Goal: Communication & Community: Answer question/provide support

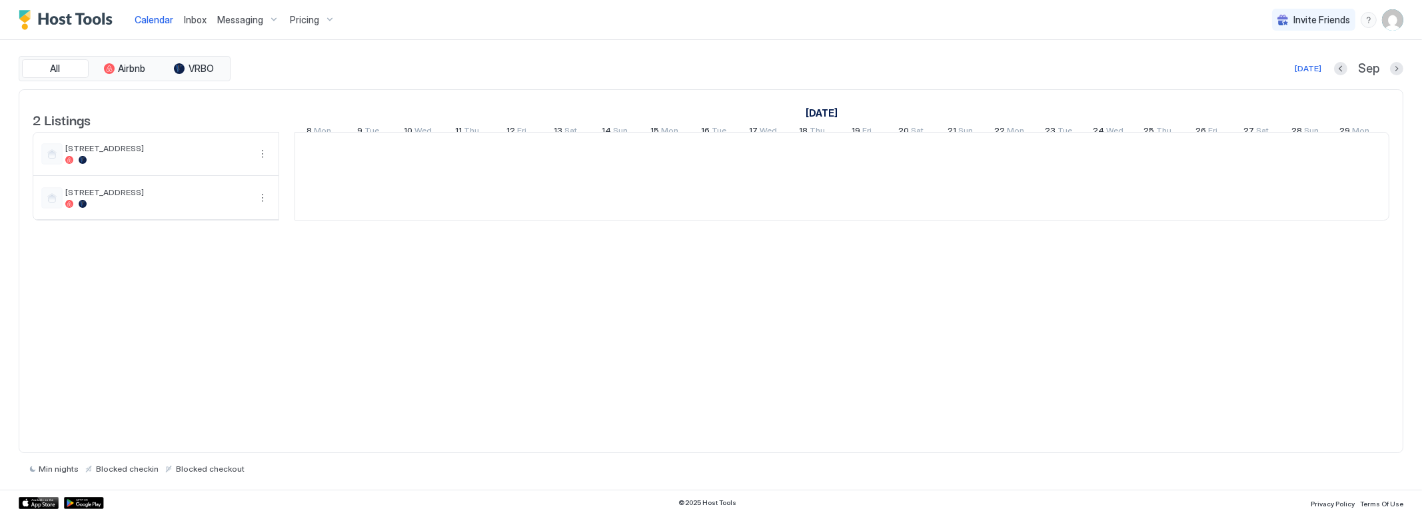
scroll to position [0, 740]
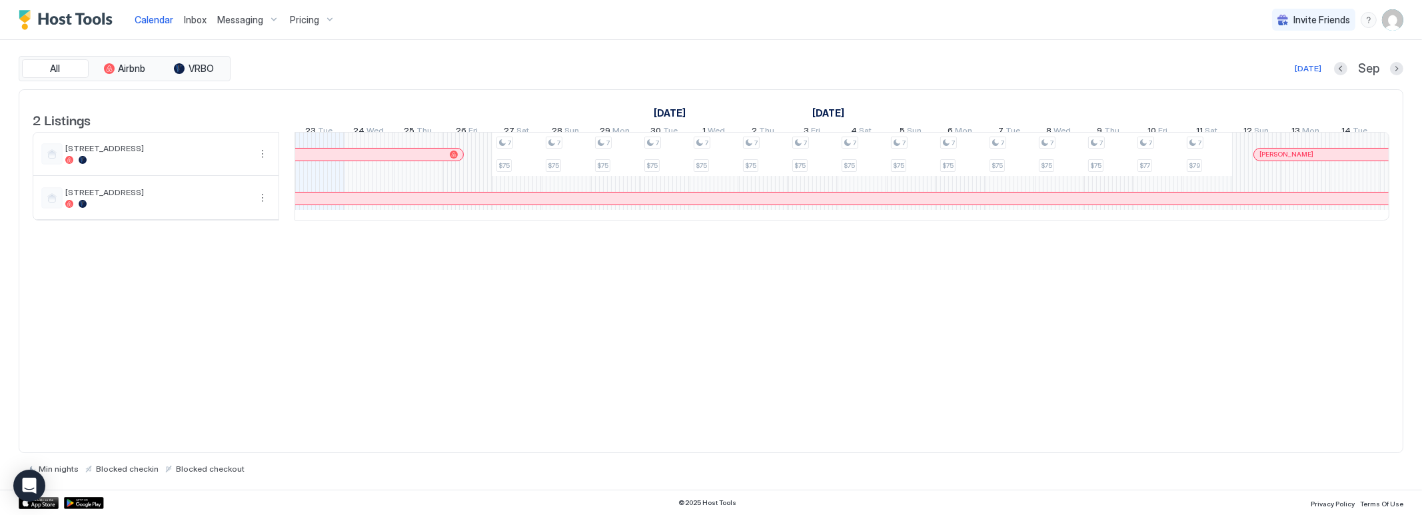
click at [200, 18] on span "Inbox" at bounding box center [195, 19] width 23 height 11
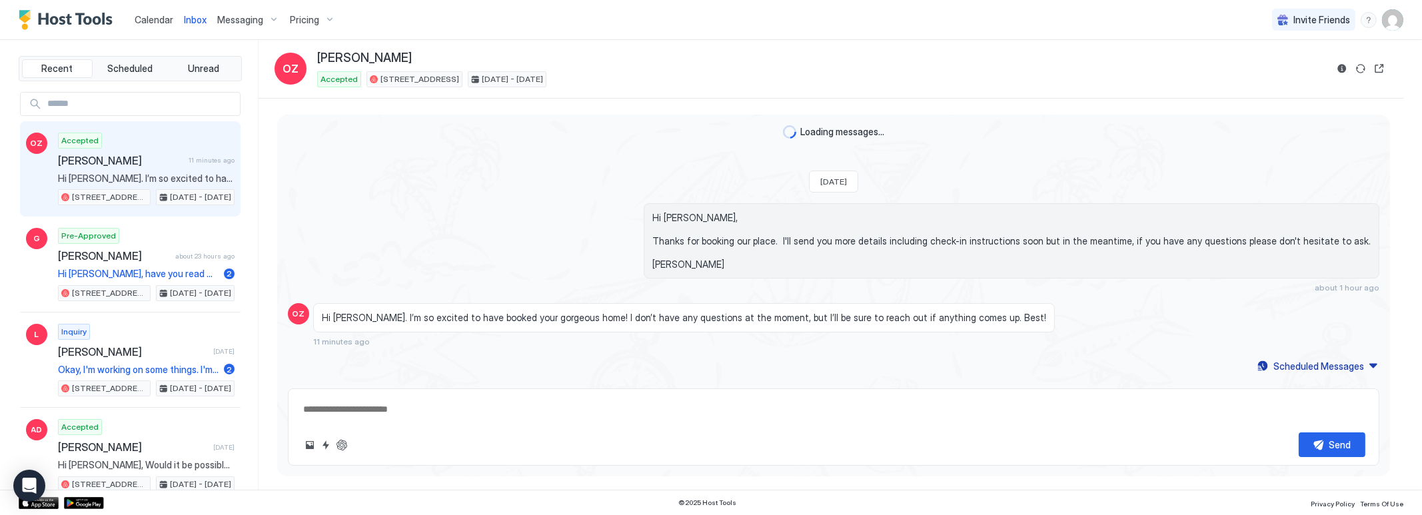
scroll to position [207, 0]
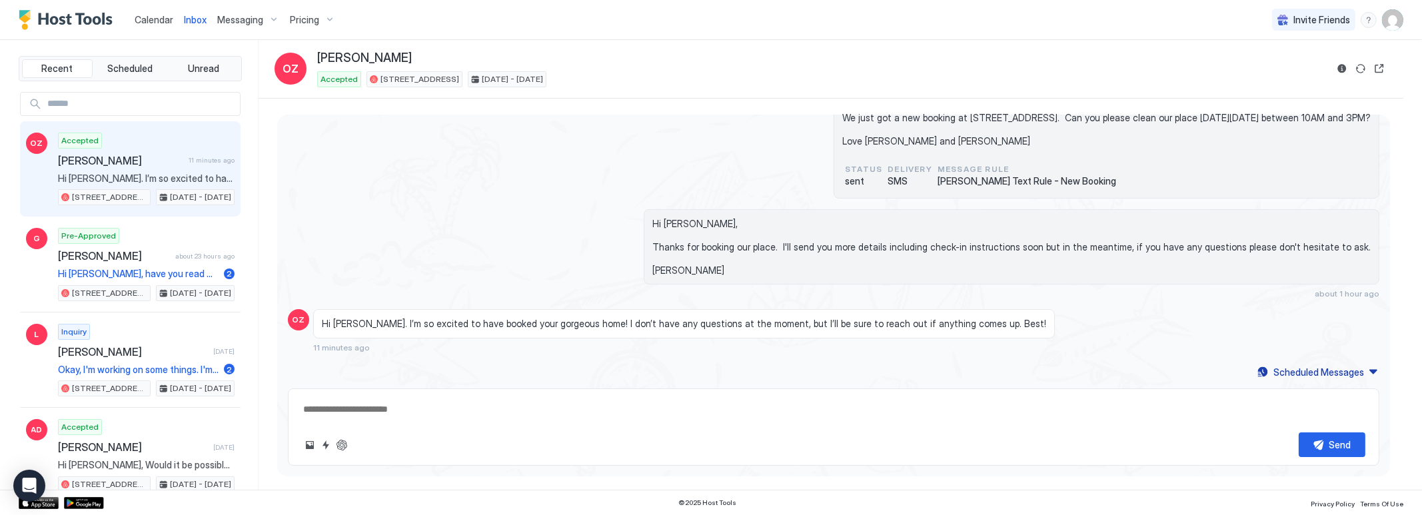
click at [153, 170] on div "Accepted [PERSON_NAME] 11 minutes ago Hi [PERSON_NAME]. I’m so excited to have …" at bounding box center [146, 169] width 177 height 73
click at [1345, 66] on button "Reservation information" at bounding box center [1342, 69] width 16 height 16
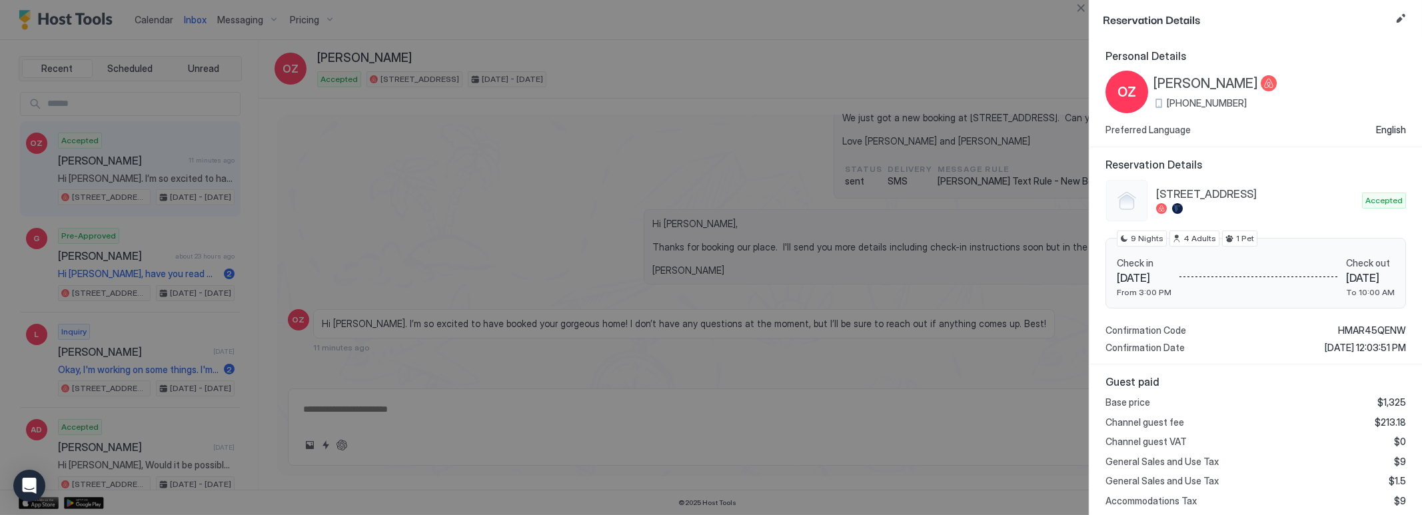
click at [693, 194] on div at bounding box center [711, 257] width 1422 height 515
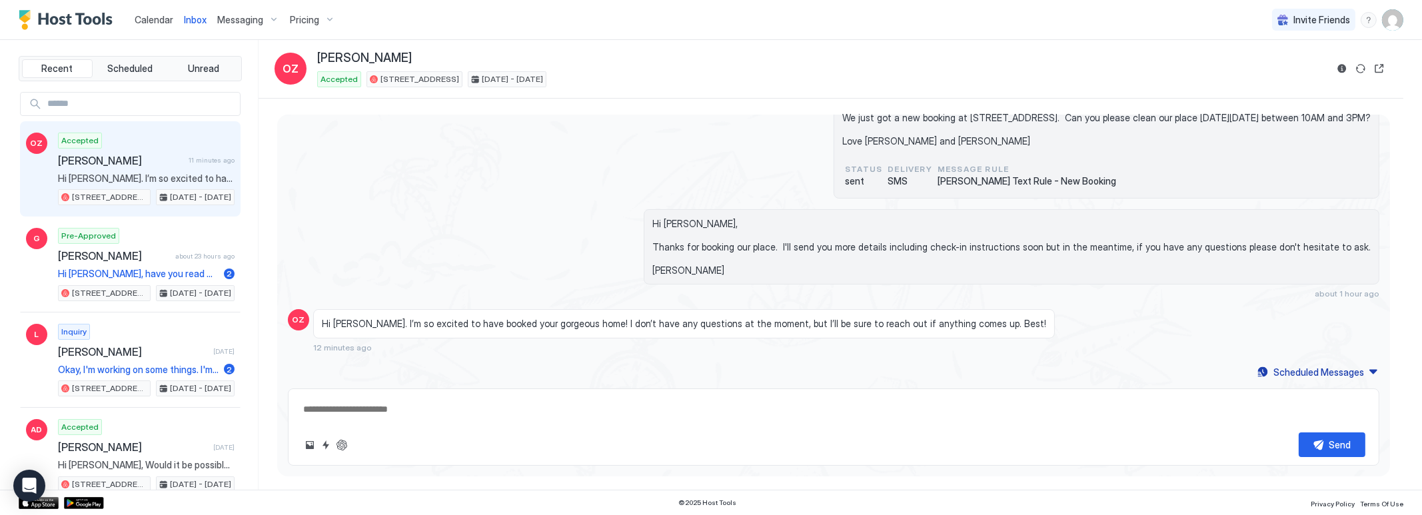
click at [411, 408] on textarea at bounding box center [834, 409] width 1064 height 25
type textarea "*"
type textarea "**"
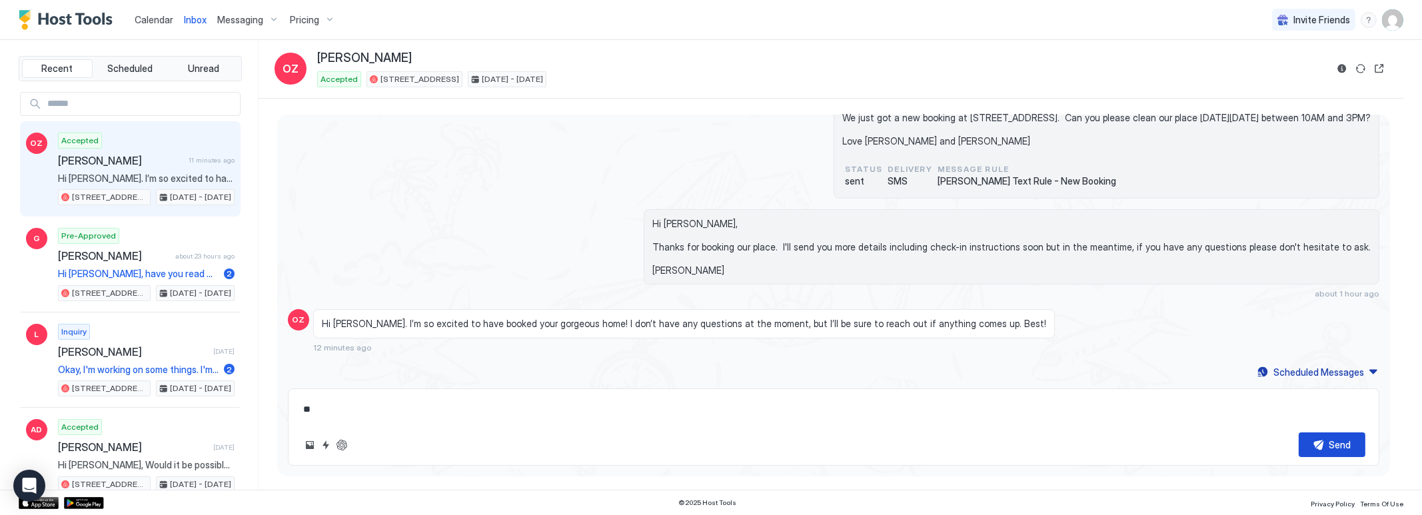
click at [1332, 439] on div "Send" at bounding box center [1341, 445] width 22 height 14
type textarea "*"
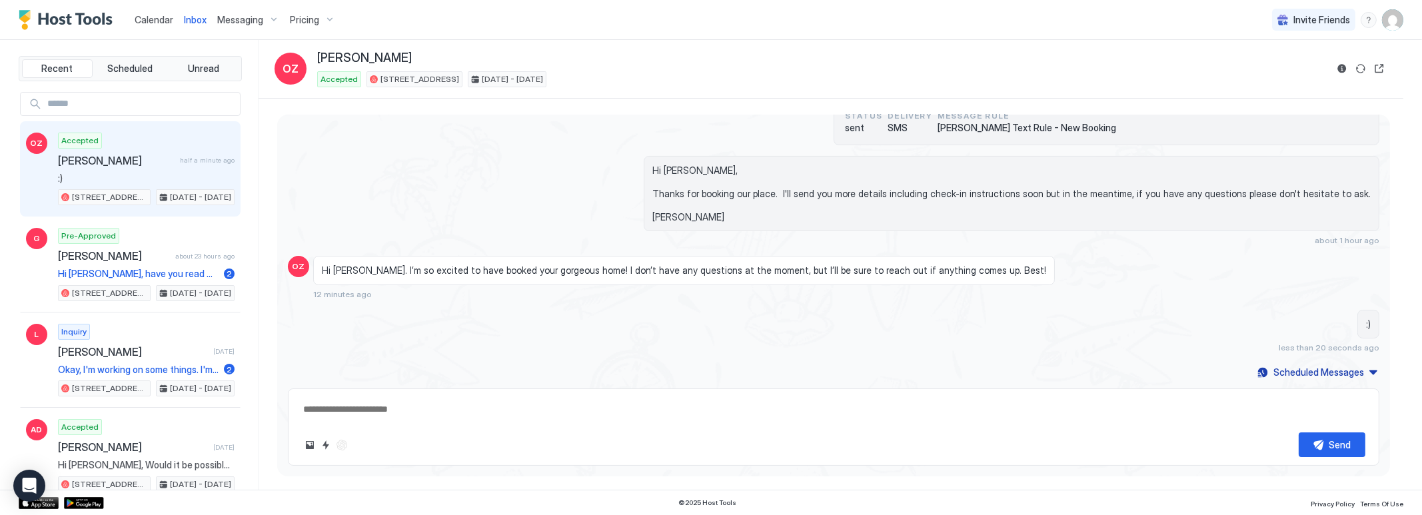
type textarea "*"
